Goal: Task Accomplishment & Management: Manage account settings

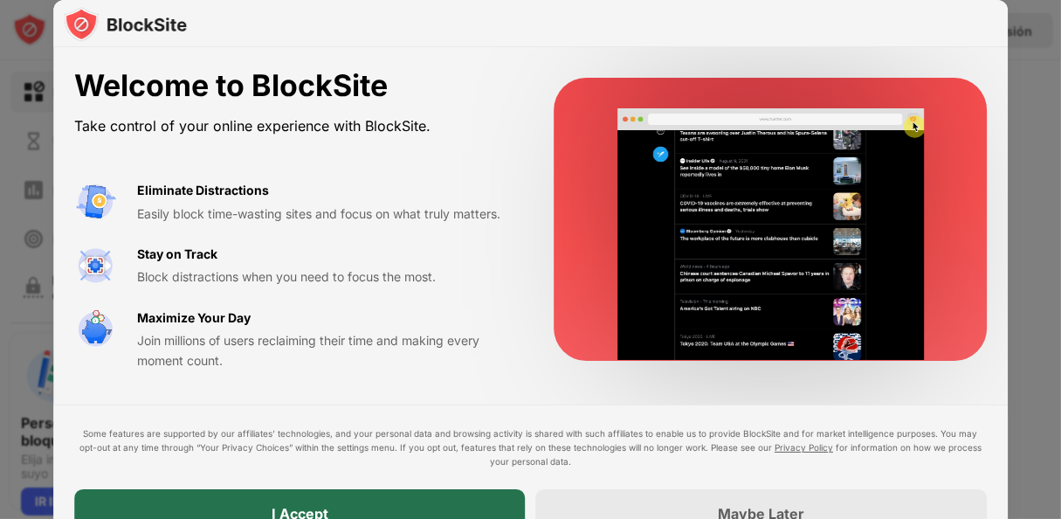
click at [378, 510] on div "I Accept" at bounding box center [299, 513] width 451 height 49
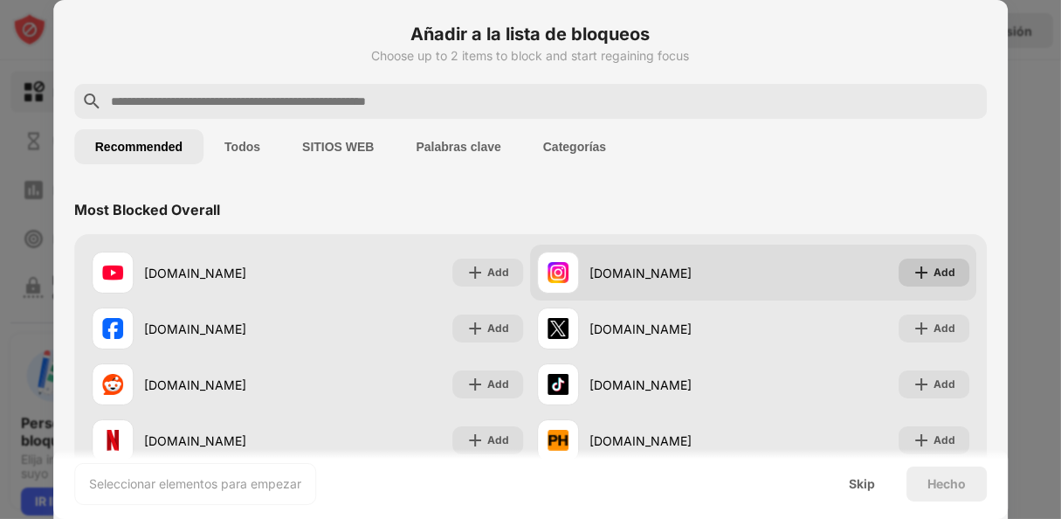
click at [919, 275] on div "Add" at bounding box center [933, 272] width 71 height 28
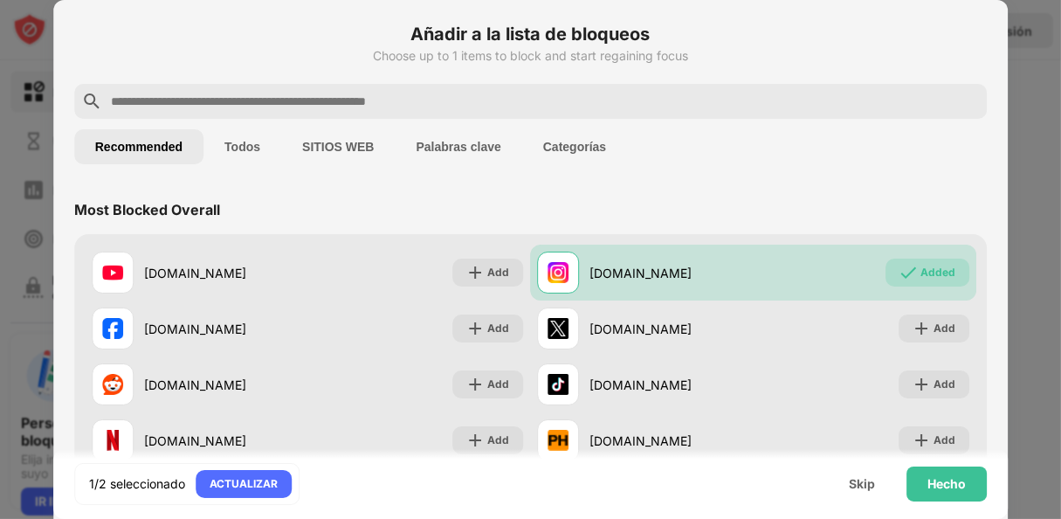
click at [237, 142] on button "Todos" at bounding box center [242, 146] width 78 height 35
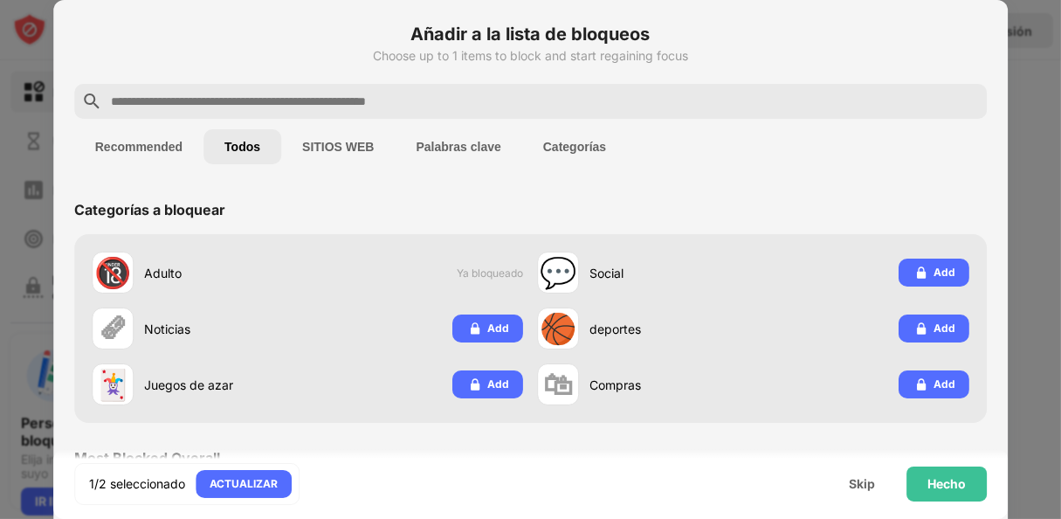
click at [138, 150] on button "Recommended" at bounding box center [138, 146] width 129 height 35
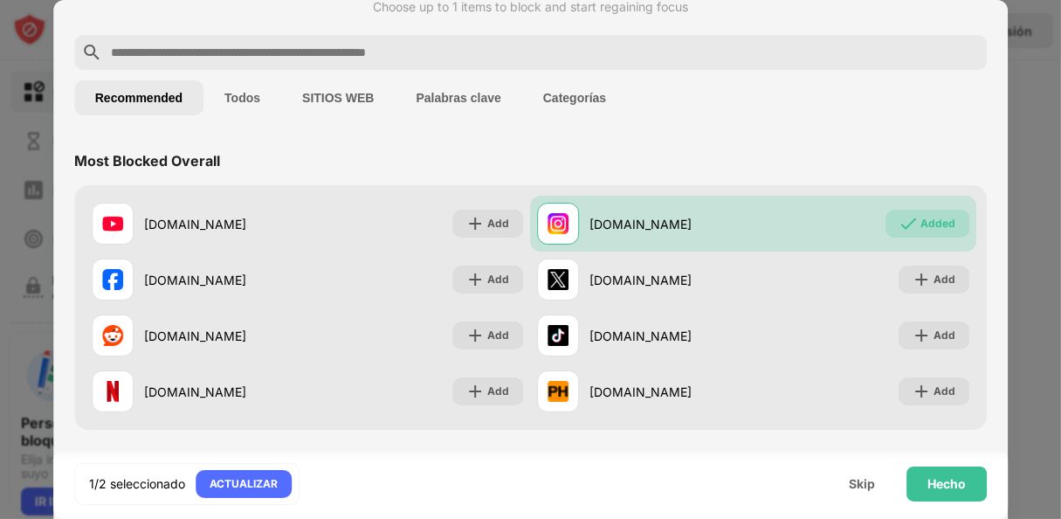
scroll to position [87, 0]
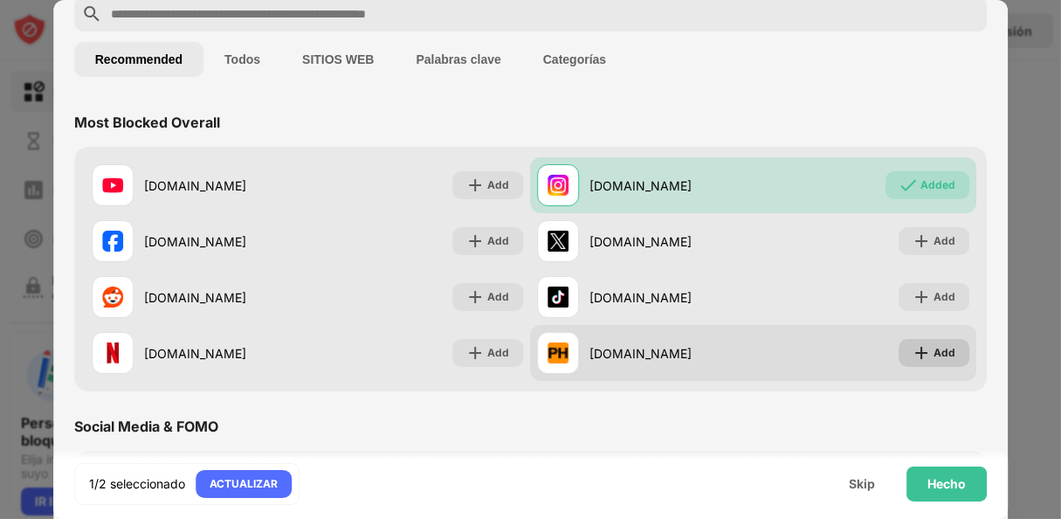
click at [939, 359] on div "Add" at bounding box center [944, 352] width 22 height 17
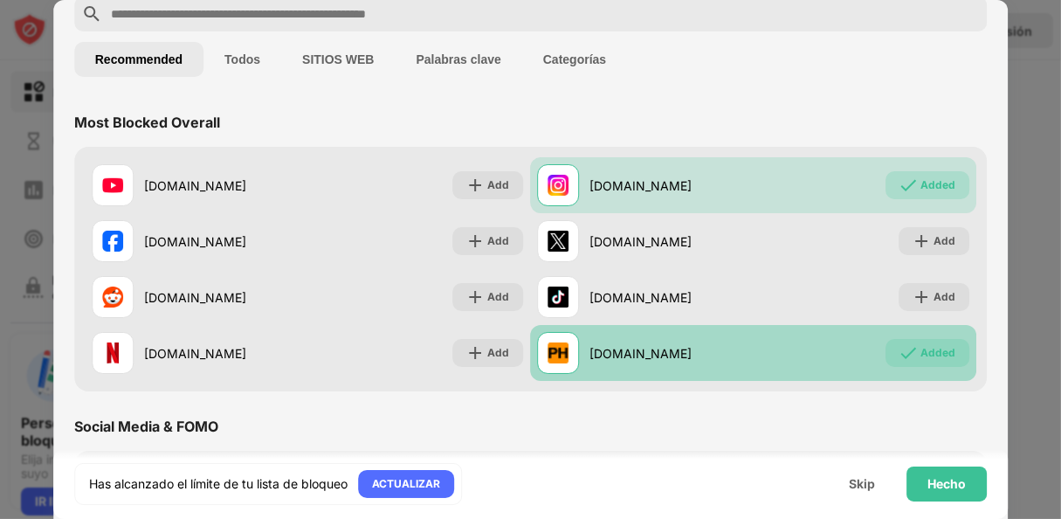
scroll to position [175, 0]
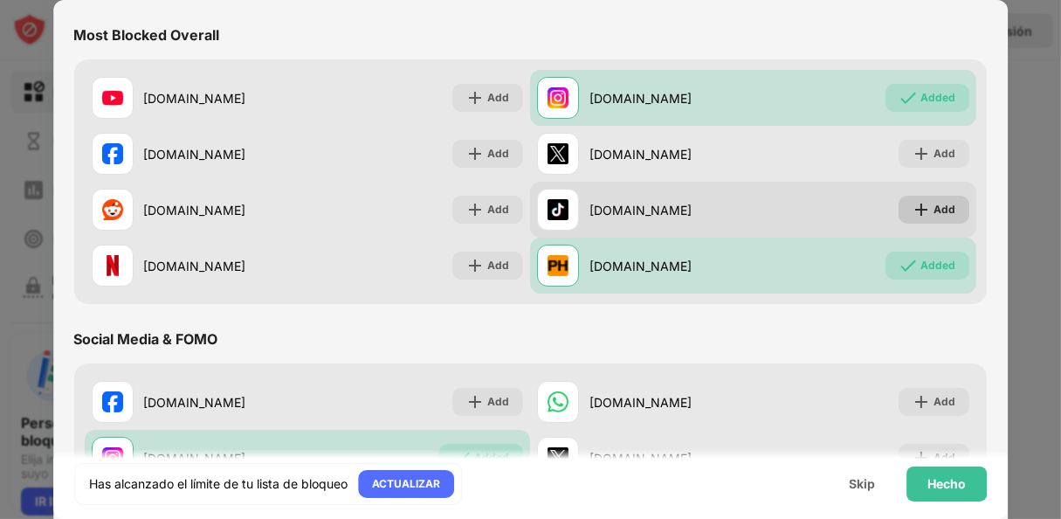
click at [933, 204] on div "Add" at bounding box center [944, 209] width 22 height 17
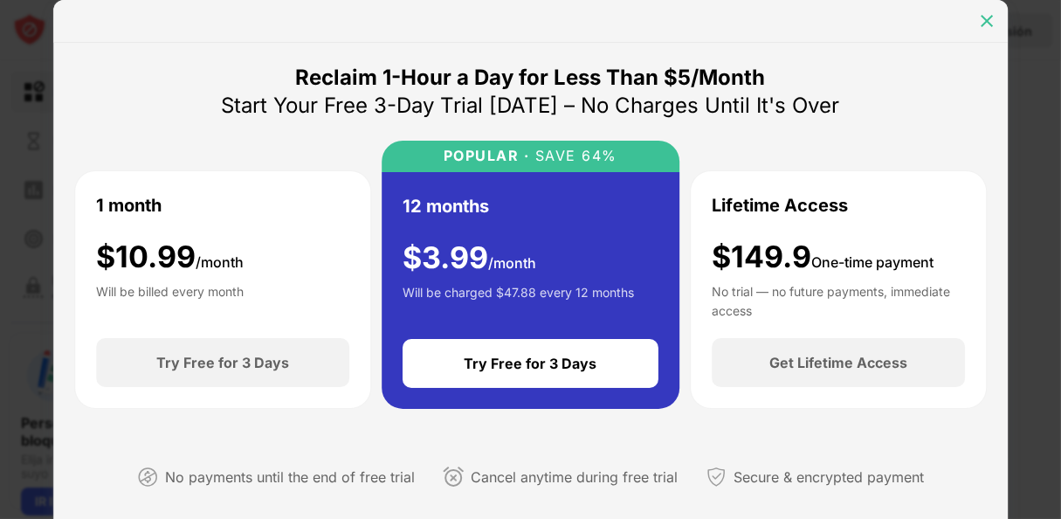
click at [980, 20] on img at bounding box center [986, 20] width 17 height 17
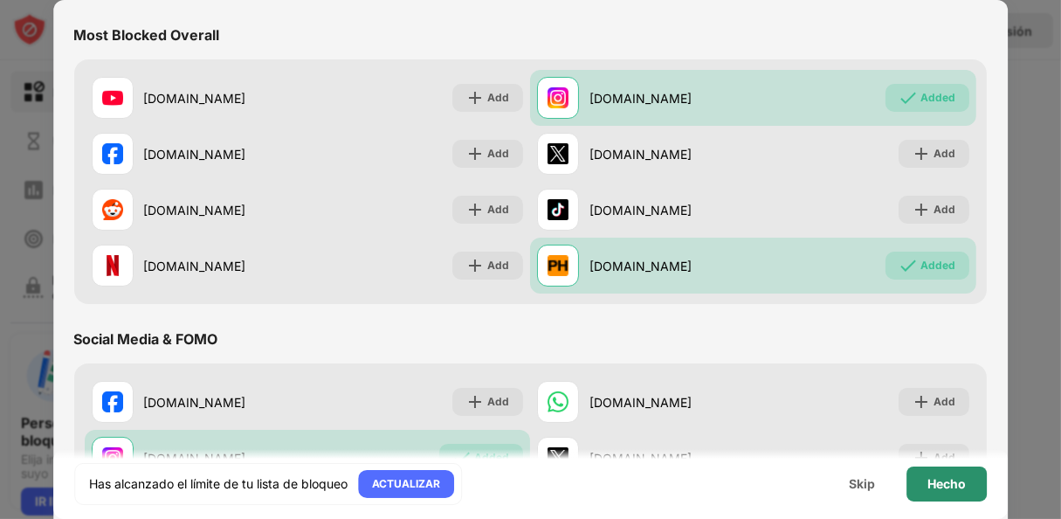
click at [970, 484] on div "Hecho" at bounding box center [946, 483] width 80 height 35
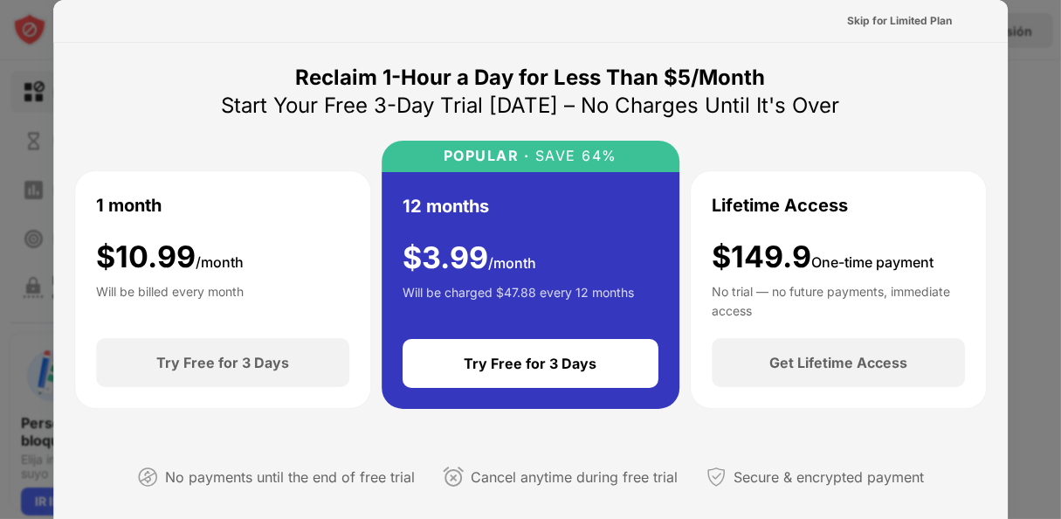
click at [1041, 89] on div at bounding box center [530, 259] width 1061 height 519
click at [29, 76] on div at bounding box center [530, 259] width 1061 height 519
click at [887, 17] on div "Skip for Limited Plan" at bounding box center [899, 20] width 105 height 17
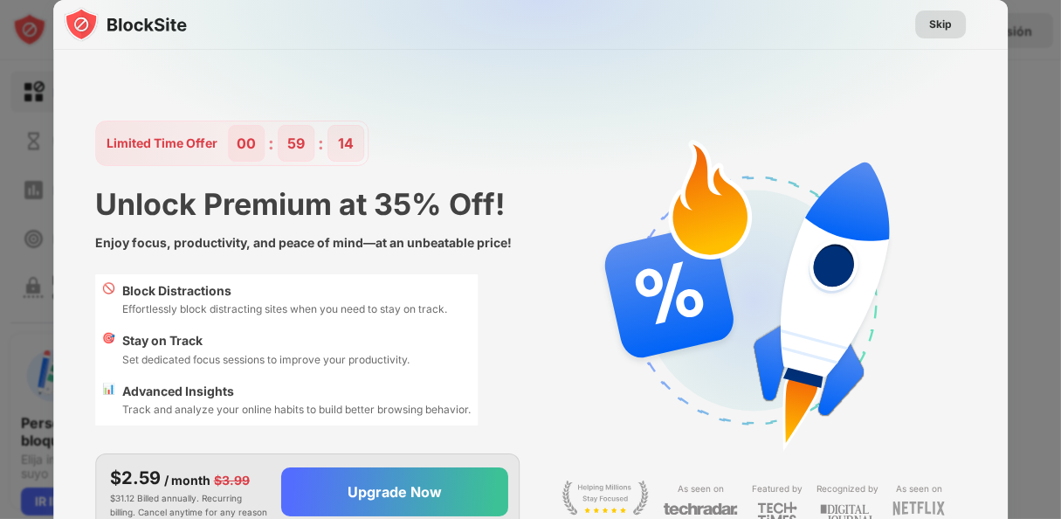
click at [945, 21] on div "Skip" at bounding box center [940, 24] width 23 height 17
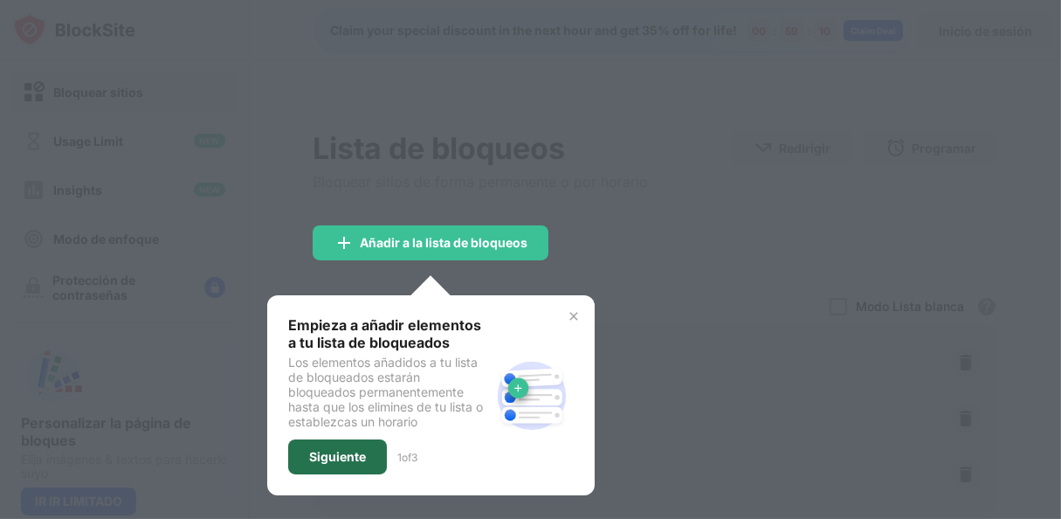
click at [313, 443] on div "Siguiente" at bounding box center [337, 456] width 99 height 35
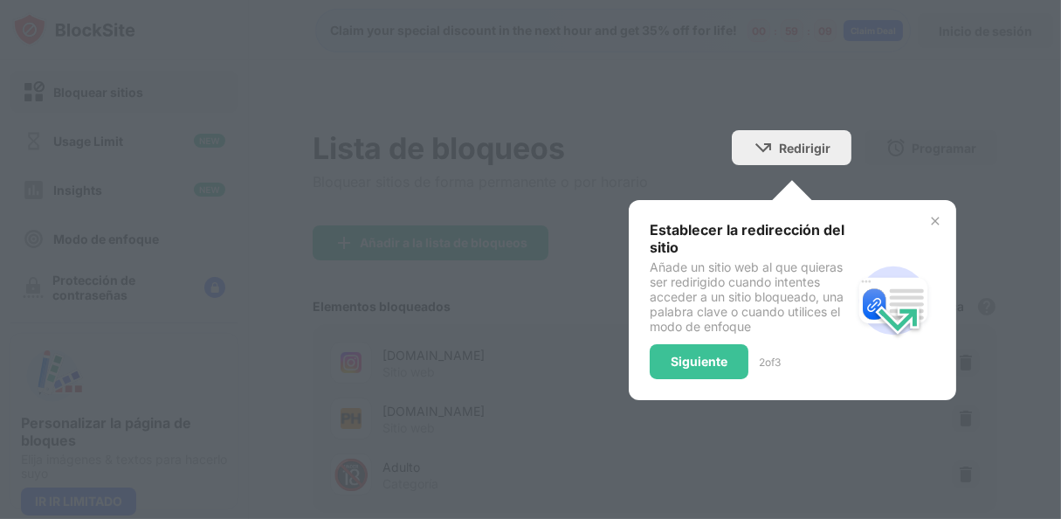
drag, startPoint x: 588, startPoint y: 258, endPoint x: 615, endPoint y: 299, distance: 49.2
click at [588, 259] on div at bounding box center [530, 259] width 1061 height 519
click at [670, 355] on div "Siguiente" at bounding box center [698, 361] width 57 height 14
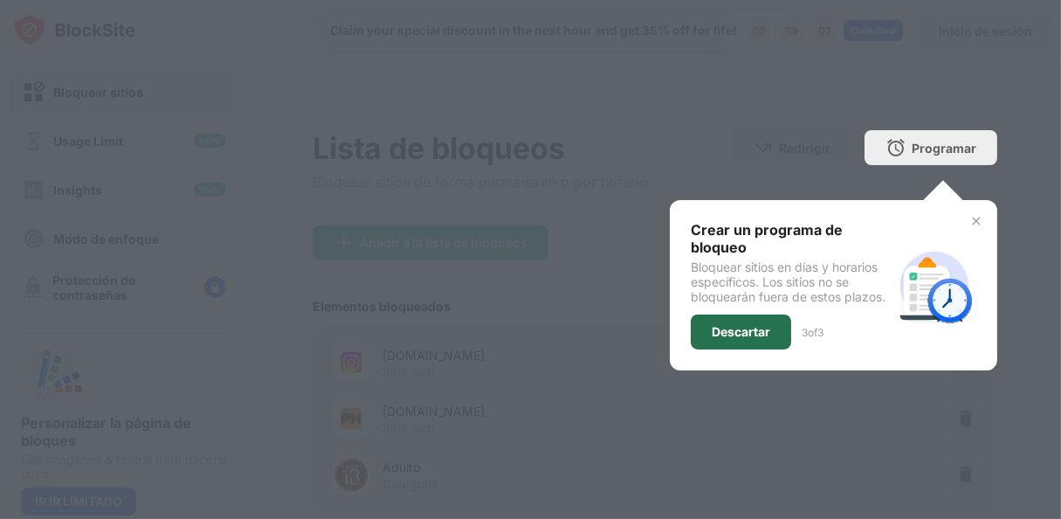
click at [759, 327] on div "Descartar" at bounding box center [741, 331] width 100 height 35
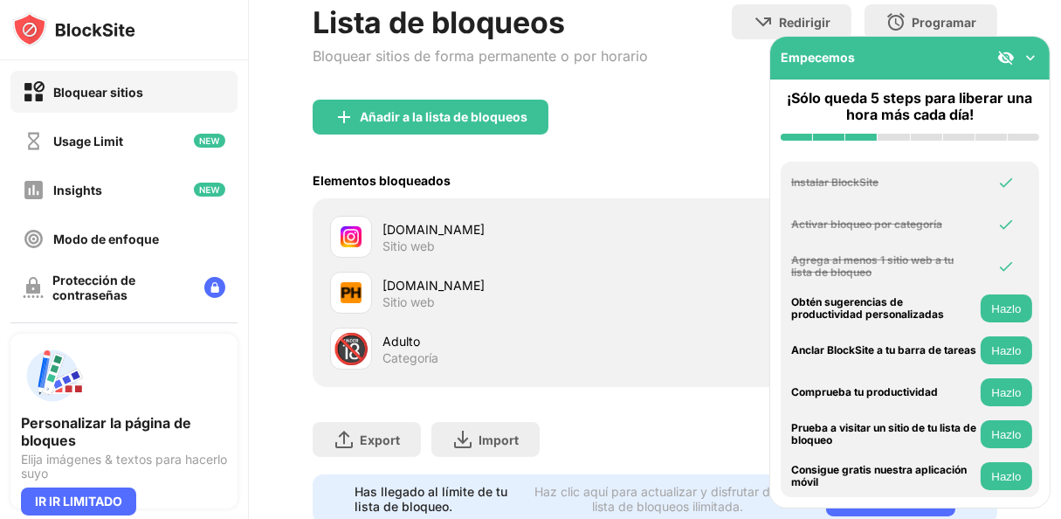
scroll to position [87, 0]
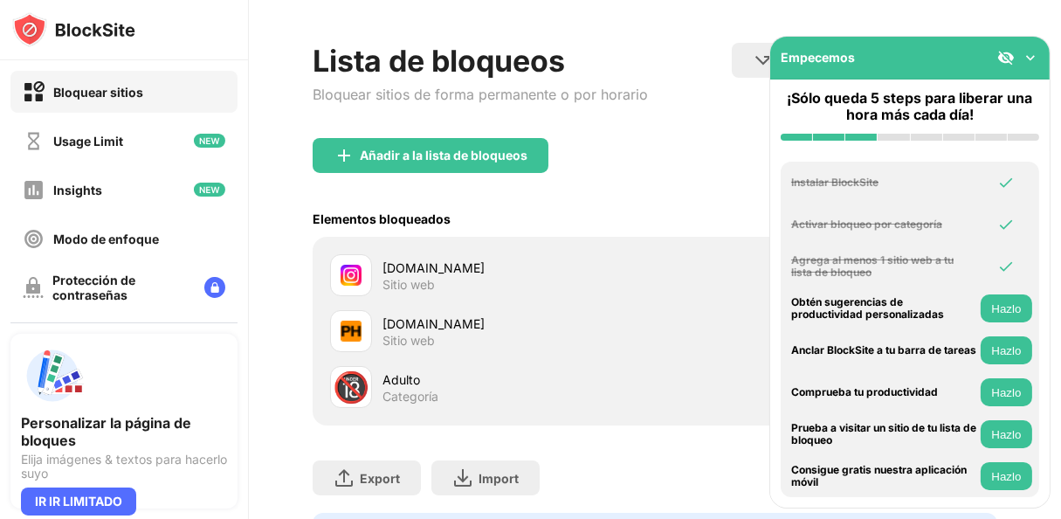
click at [1028, 52] on img at bounding box center [1029, 57] width 17 height 17
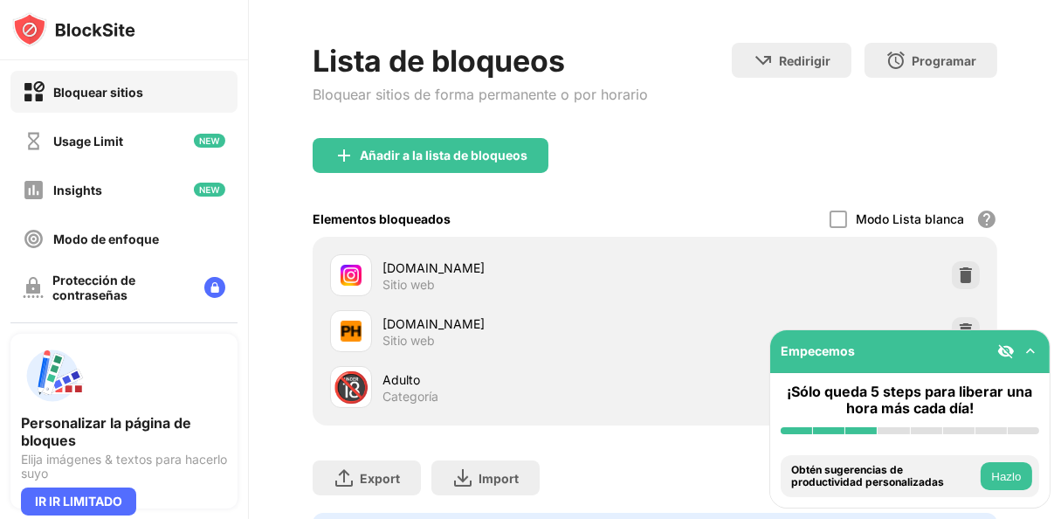
scroll to position [191, 0]
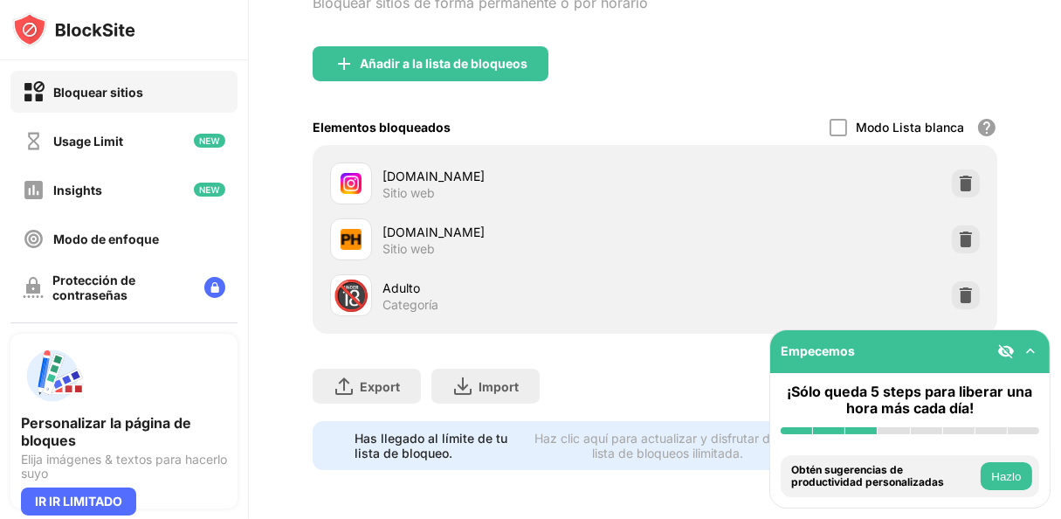
click at [830, 122] on div "Modo Lista blanca Bloquea todos los sitios web excepto los de tu lista blanca. …" at bounding box center [913, 127] width 168 height 36
click at [829, 119] on div at bounding box center [837, 127] width 17 height 17
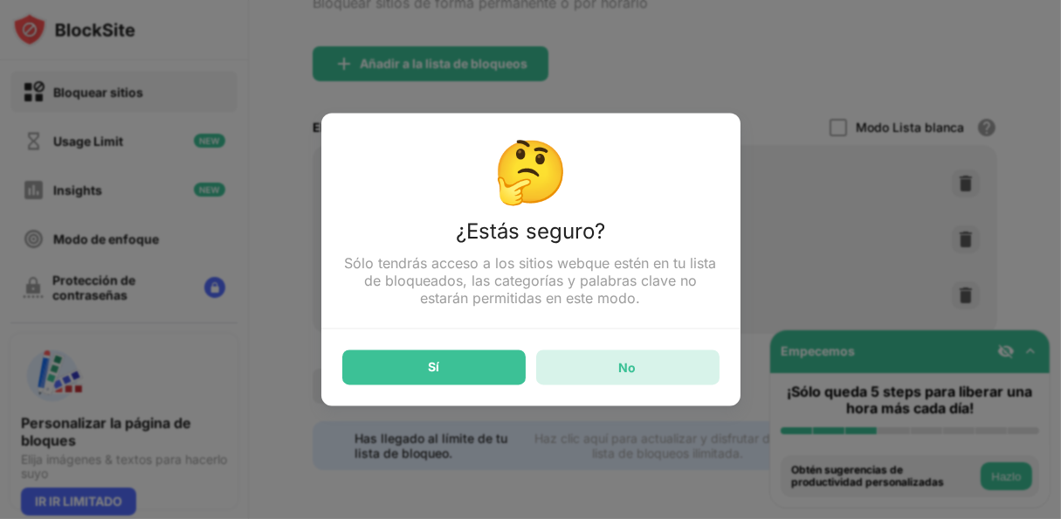
click at [616, 370] on div "No" at bounding box center [627, 367] width 183 height 35
